Goal: Find specific page/section: Find specific page/section

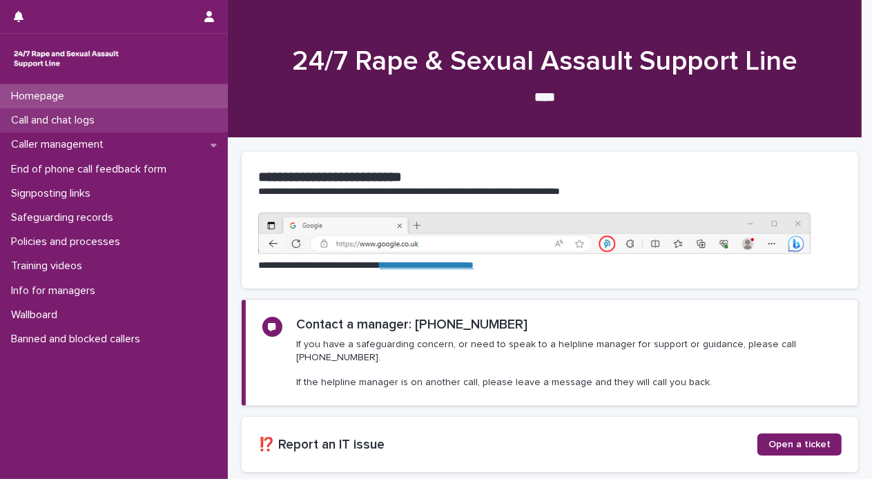
click at [50, 113] on div "Call and chat logs" at bounding box center [114, 120] width 228 height 24
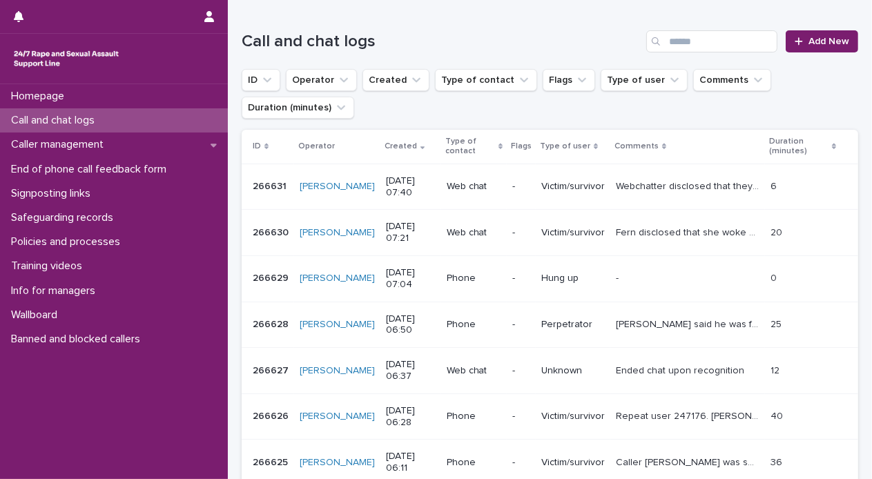
scroll to position [137, 0]
